Goal: Task Accomplishment & Management: Manage account settings

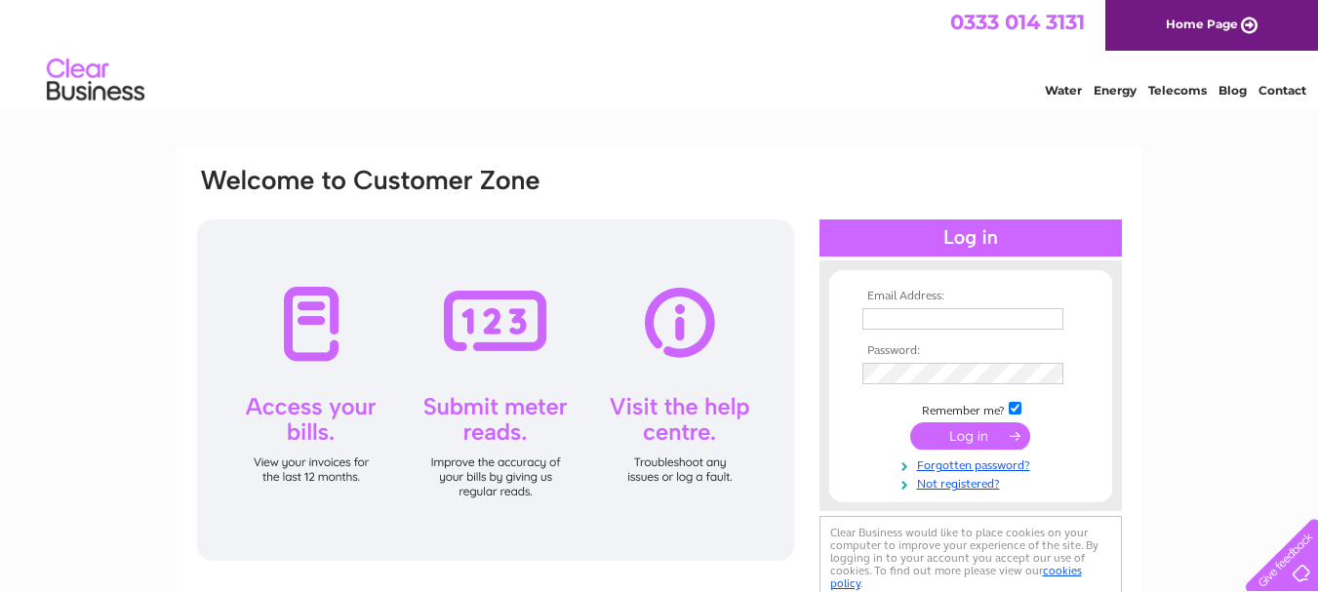
type input "[PERSON_NAME][EMAIL_ADDRESS][DOMAIN_NAME]"
click at [975, 432] on input "submit" at bounding box center [970, 435] width 120 height 27
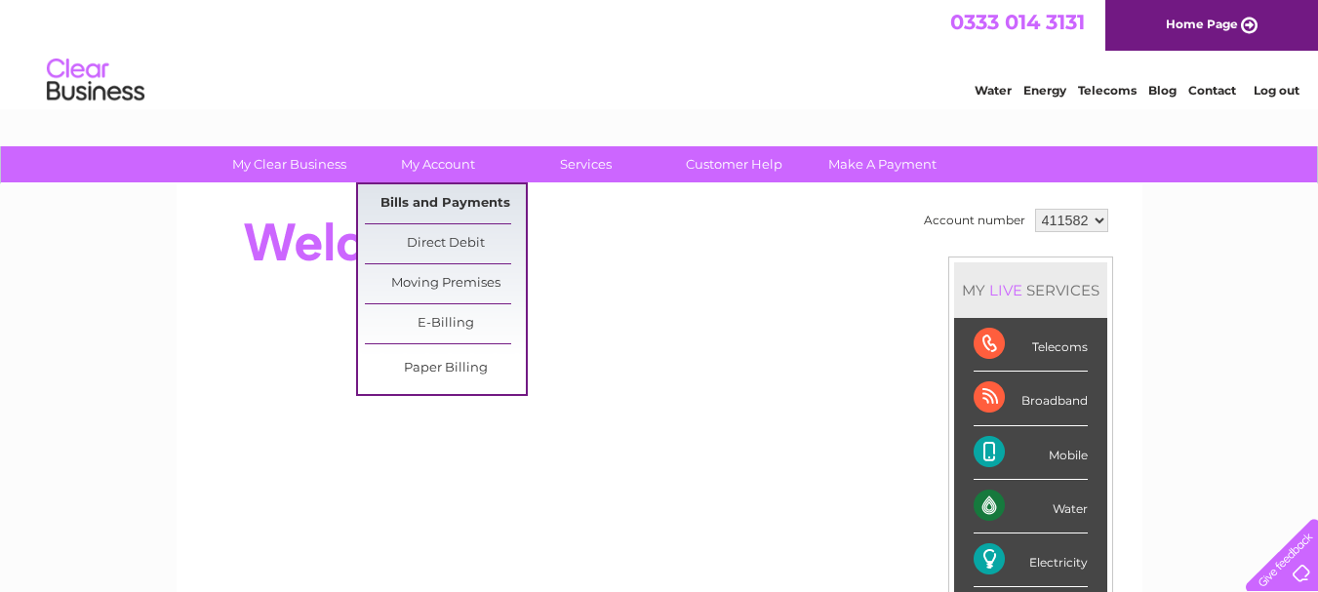
click at [453, 196] on link "Bills and Payments" at bounding box center [445, 203] width 161 height 39
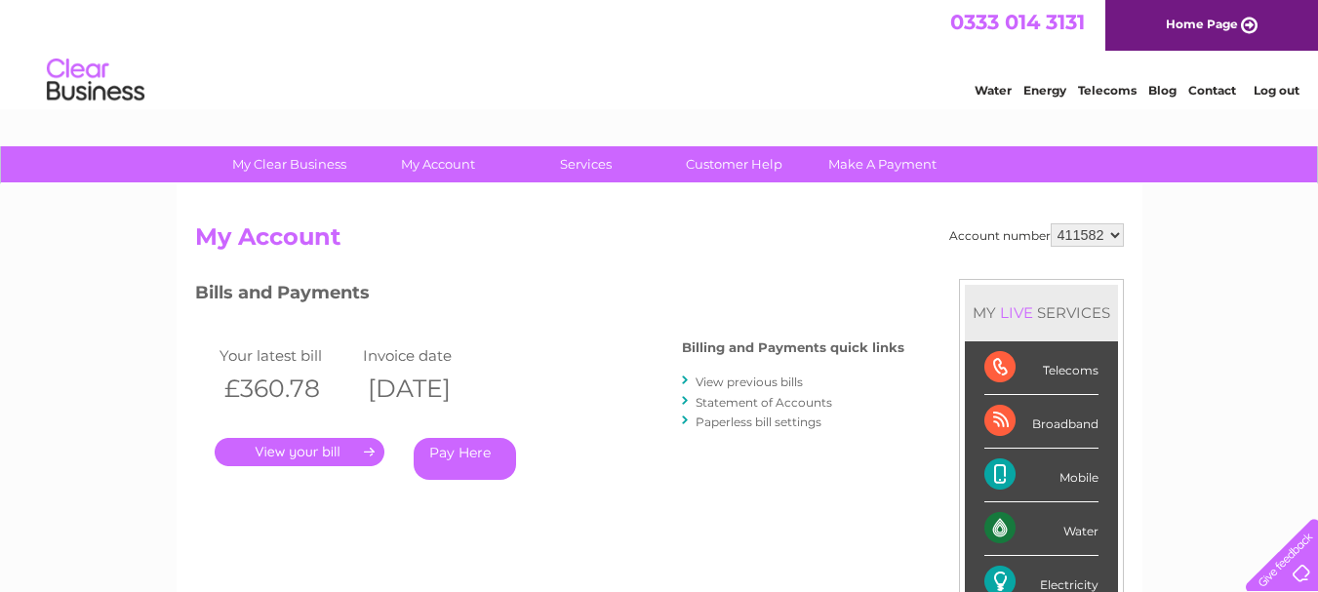
click at [301, 454] on link "." at bounding box center [300, 452] width 170 height 28
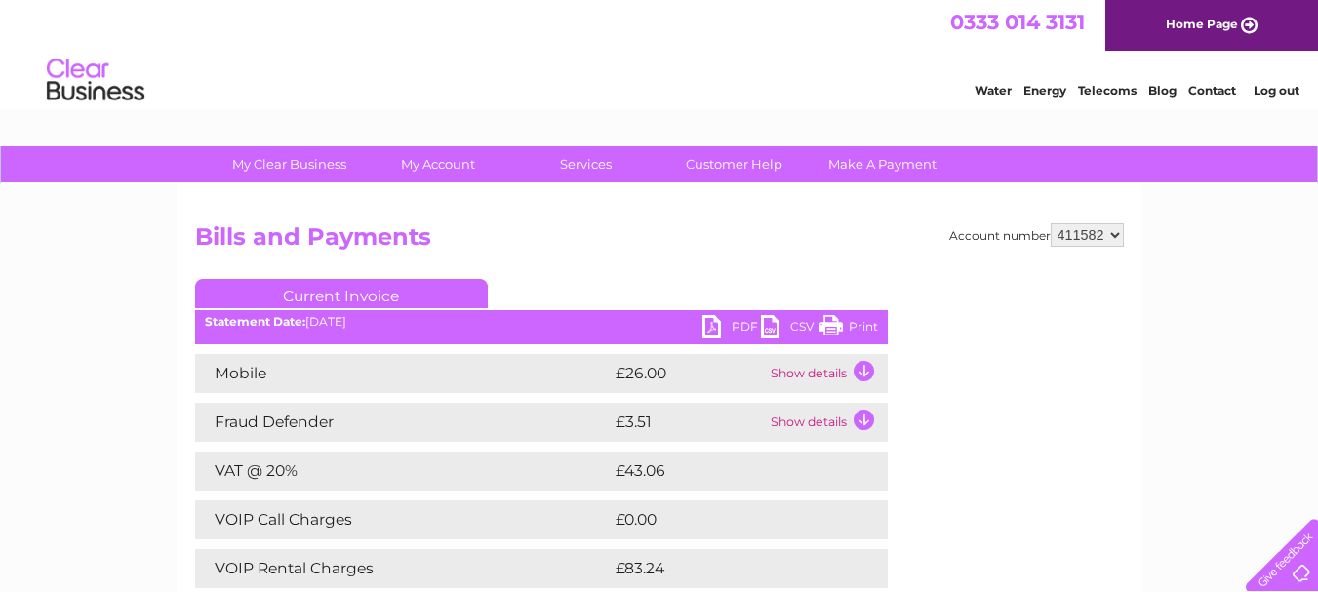
click at [830, 323] on link "Print" at bounding box center [848, 329] width 59 height 28
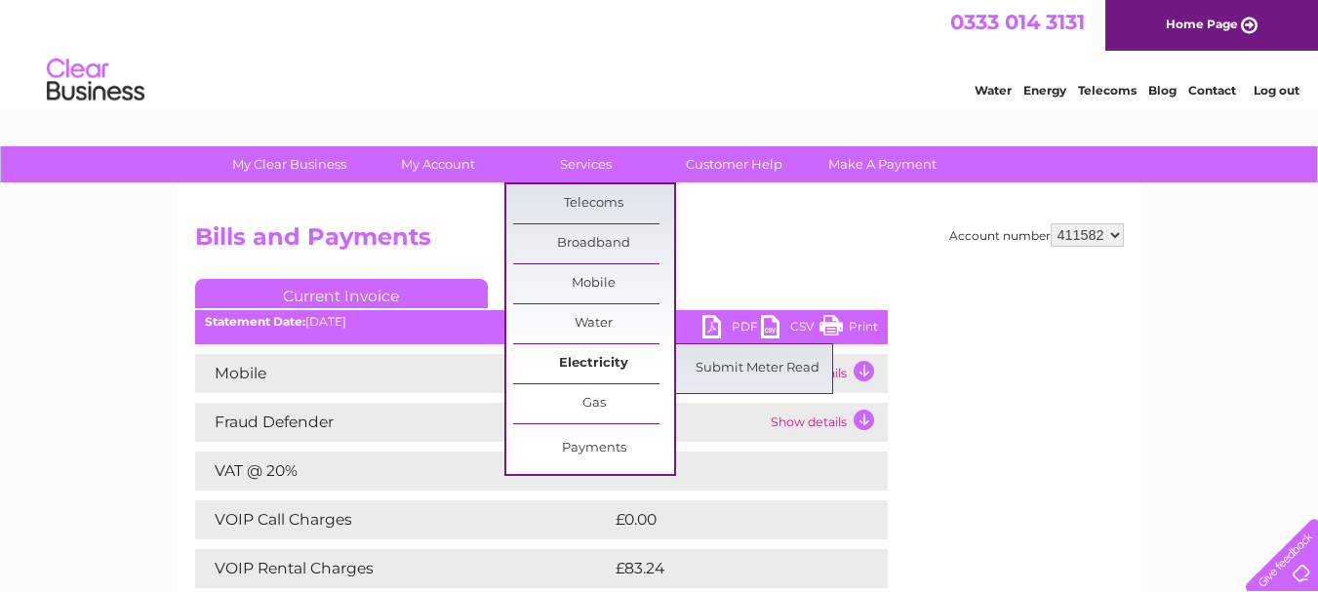
click at [595, 359] on link "Electricity" at bounding box center [593, 363] width 161 height 39
